Goal: Communication & Community: Answer question/provide support

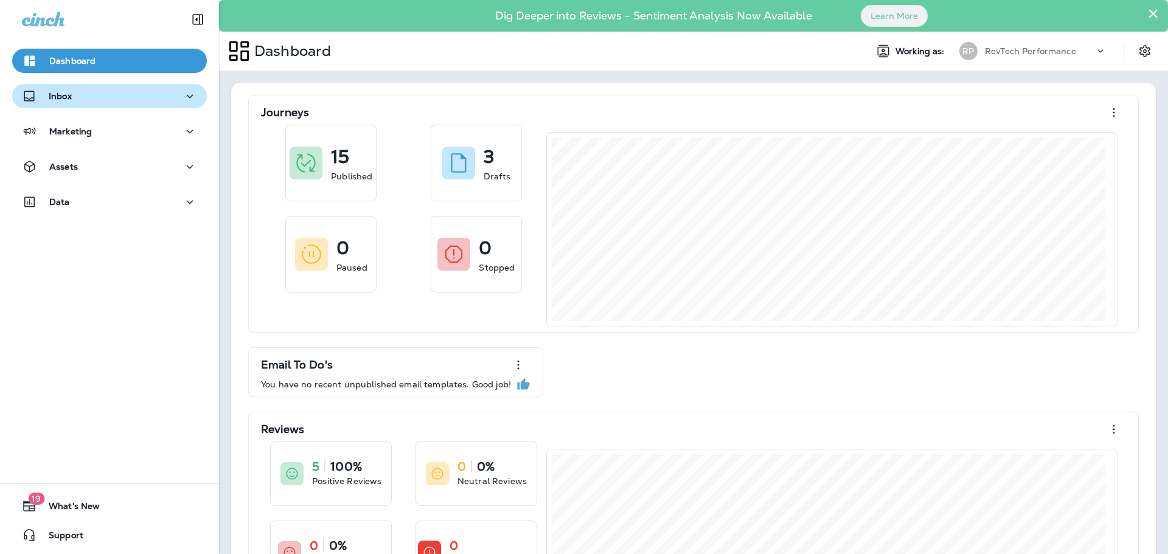
click at [82, 99] on div "Inbox" at bounding box center [109, 96] width 175 height 15
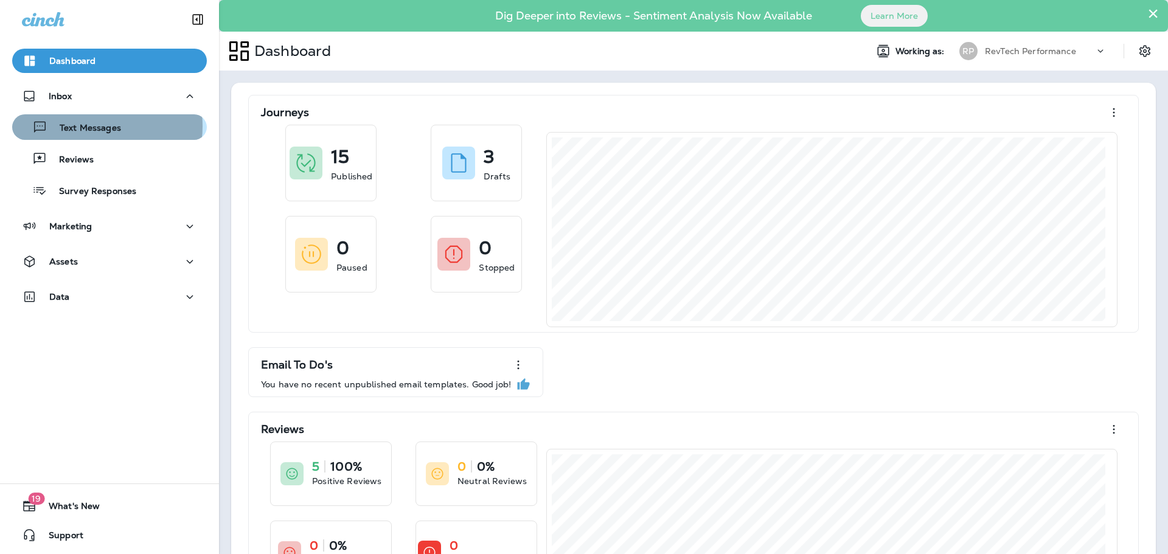
click at [85, 126] on p "Text Messages" at bounding box center [84, 129] width 74 height 12
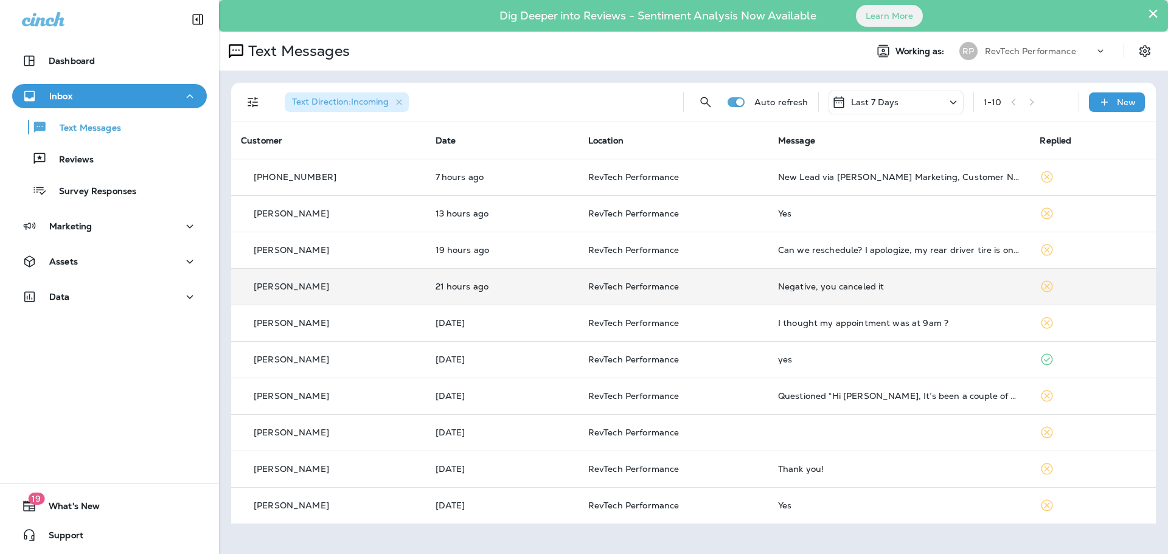
click at [354, 293] on td "[PERSON_NAME]" at bounding box center [328, 286] width 195 height 37
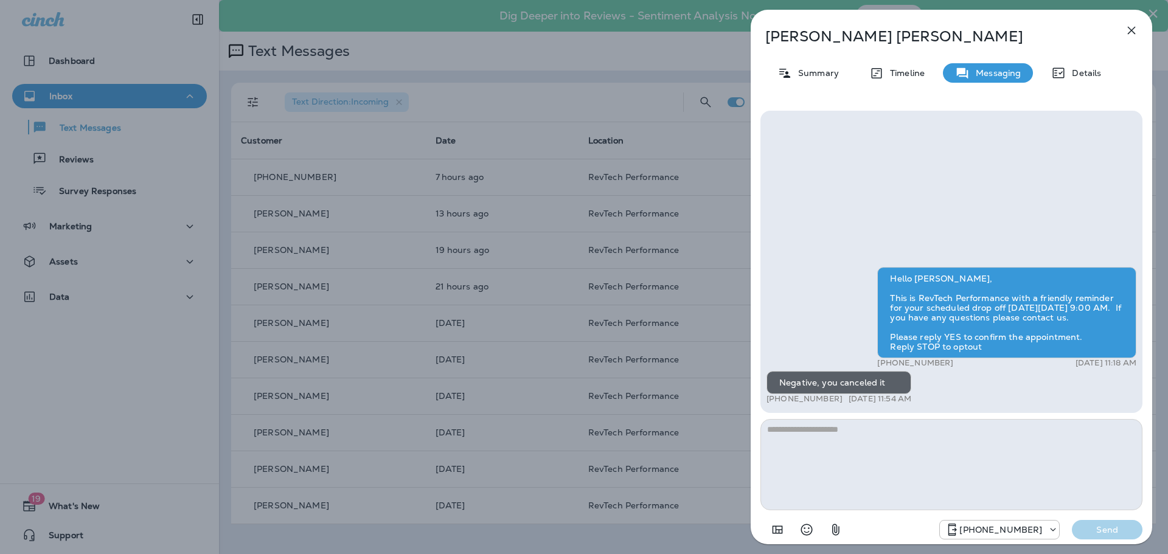
click at [869, 446] on textarea at bounding box center [952, 464] width 382 height 91
type textarea "**********"
click at [1082, 524] on button "Send" at bounding box center [1107, 529] width 71 height 19
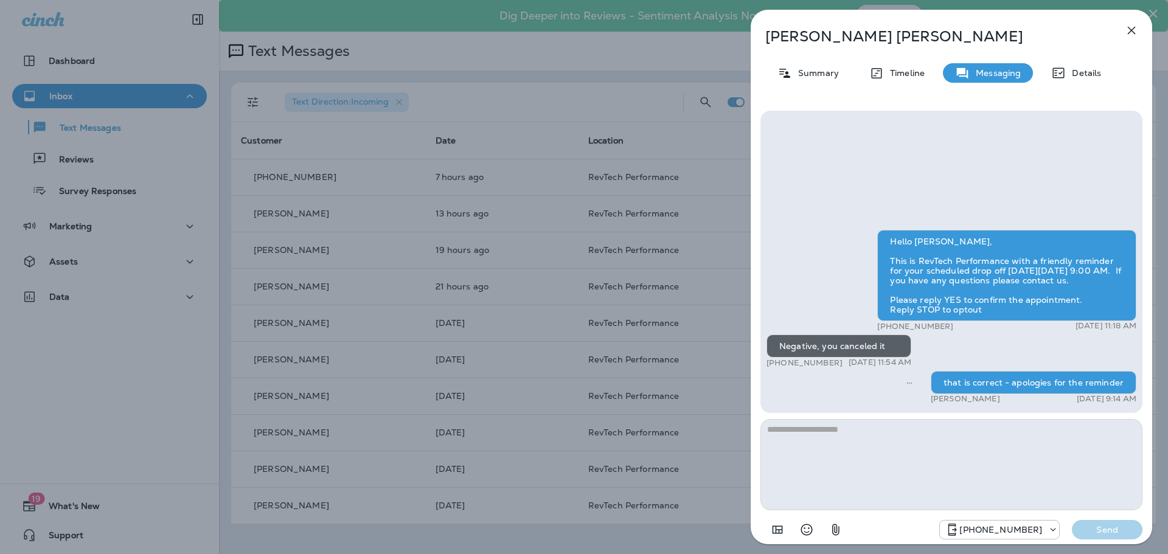
click at [1137, 33] on icon "button" at bounding box center [1131, 30] width 15 height 15
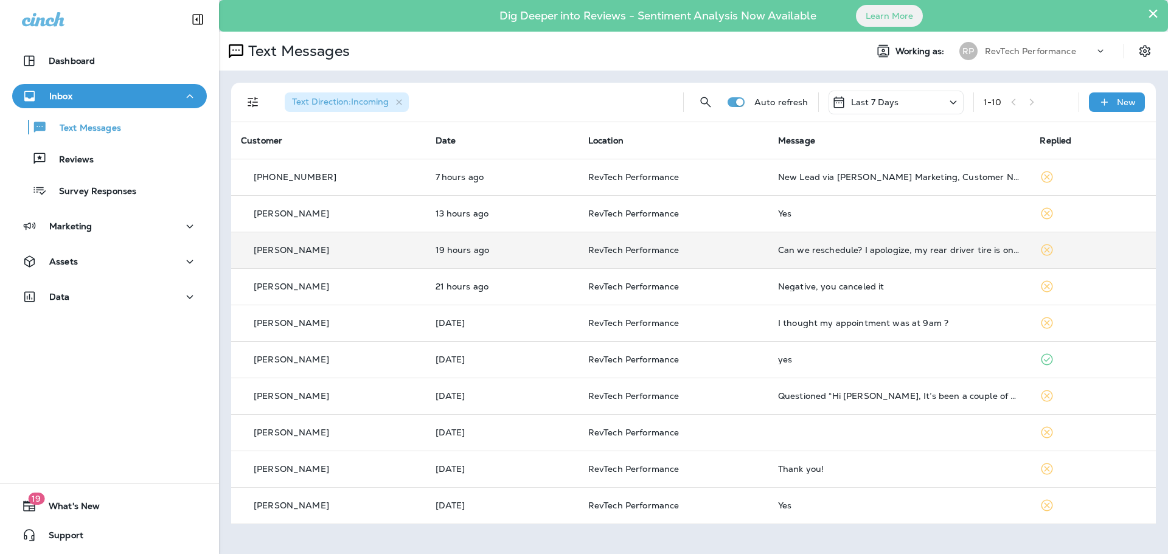
click at [349, 250] on div "[PERSON_NAME]" at bounding box center [328, 250] width 175 height 13
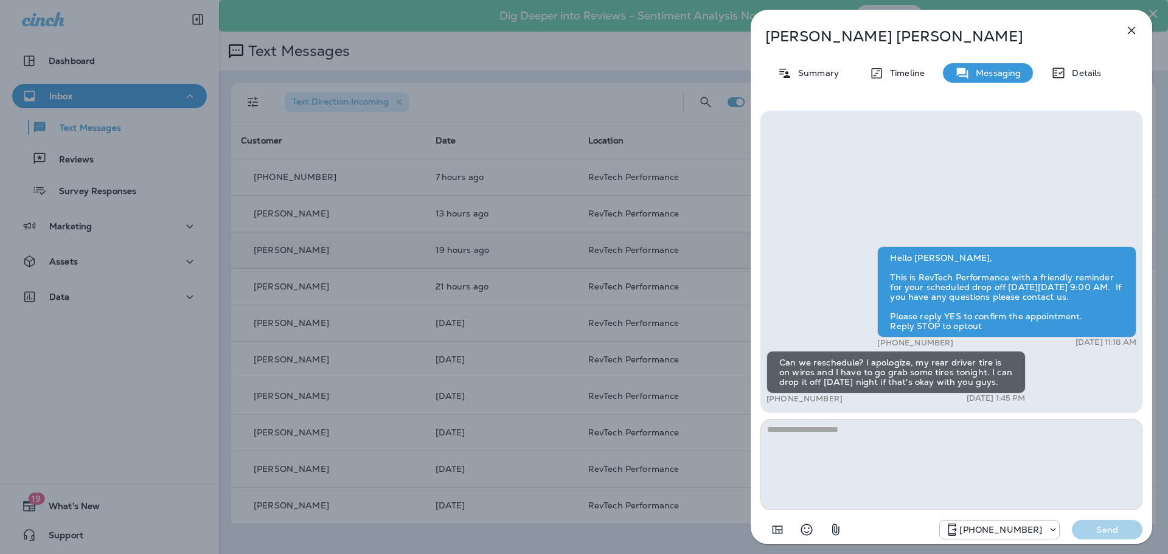
drag, startPoint x: 942, startPoint y: 245, endPoint x: 1030, endPoint y: 372, distance: 153.9
click at [944, 246] on div "Hello [PERSON_NAME], This is RevTech Performance with a friendly reminder for y…" at bounding box center [1006, 291] width 259 height 91
click at [956, 447] on textarea at bounding box center [952, 464] width 382 height 91
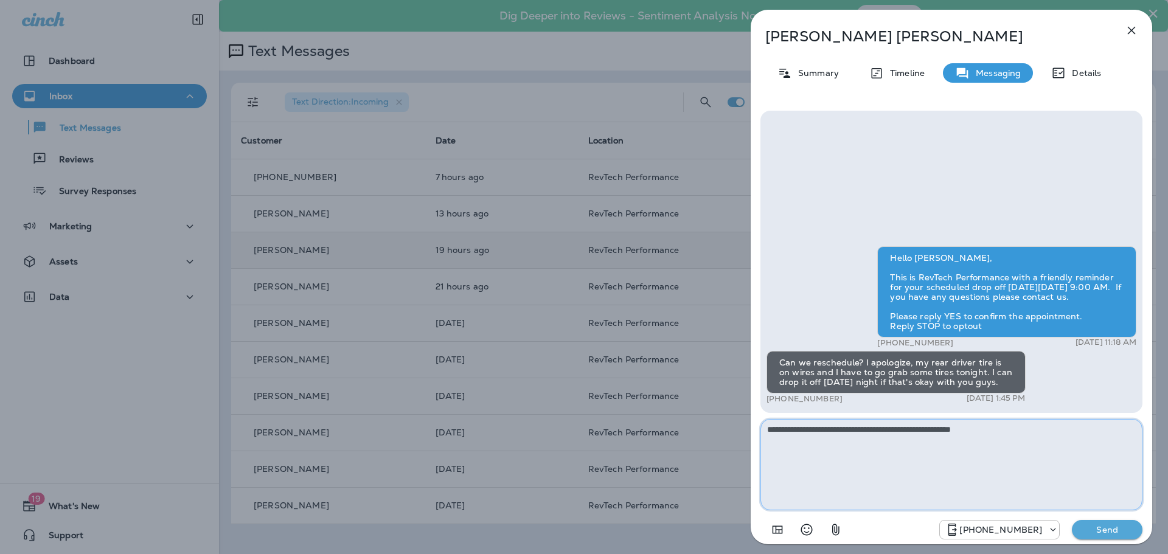
type textarea "**********"
drag, startPoint x: 1091, startPoint y: 521, endPoint x: 1099, endPoint y: 522, distance: 8.0
click at [1091, 521] on button "Send" at bounding box center [1107, 529] width 71 height 19
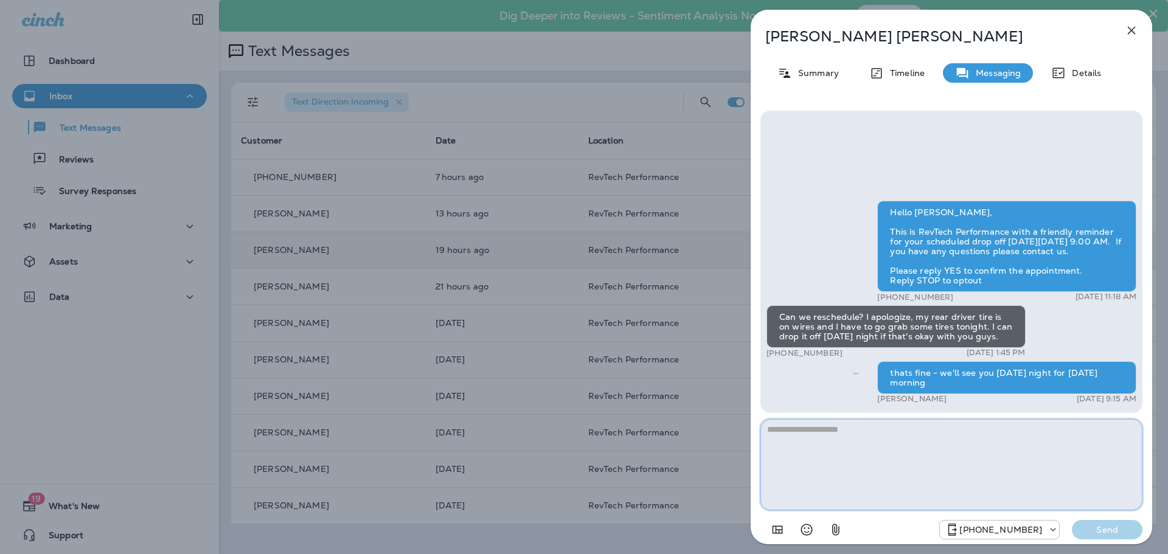
drag, startPoint x: 950, startPoint y: 454, endPoint x: 1015, endPoint y: 348, distance: 124.5
click at [951, 454] on textarea at bounding box center [952, 464] width 382 height 91
click at [1128, 32] on icon "button" at bounding box center [1131, 30] width 15 height 15
